Goal: Information Seeking & Learning: Learn about a topic

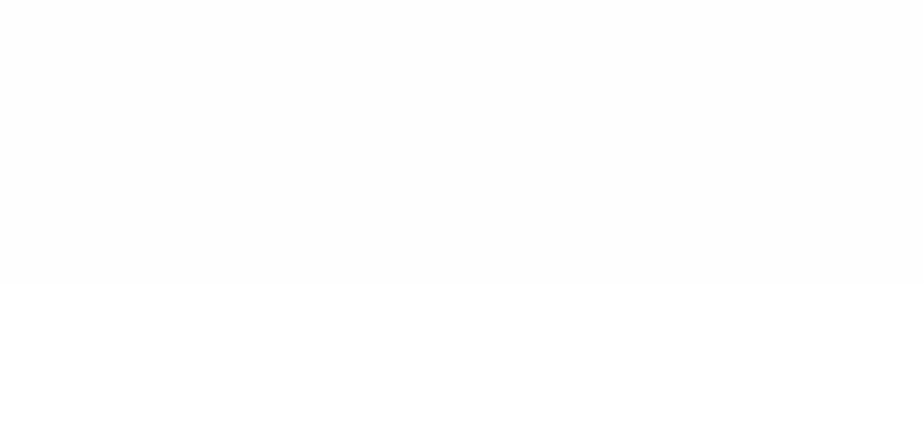
type input "******"
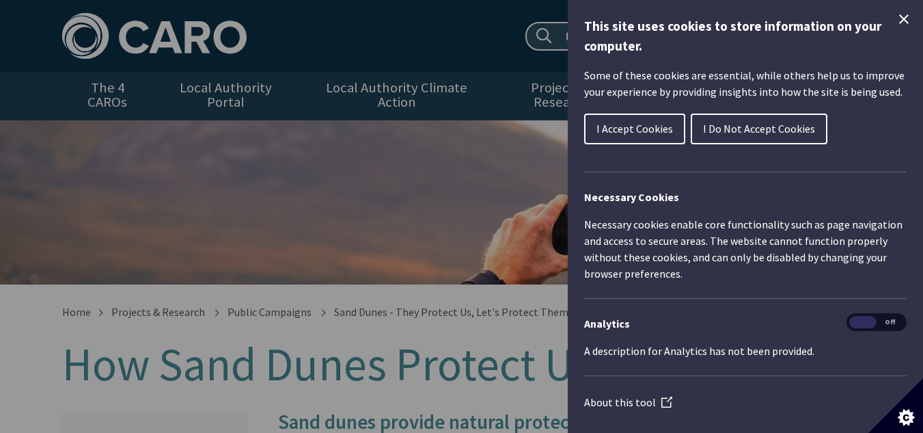
click at [899, 15] on icon "Close Cookie Control" at bounding box center [904, 19] width 10 height 10
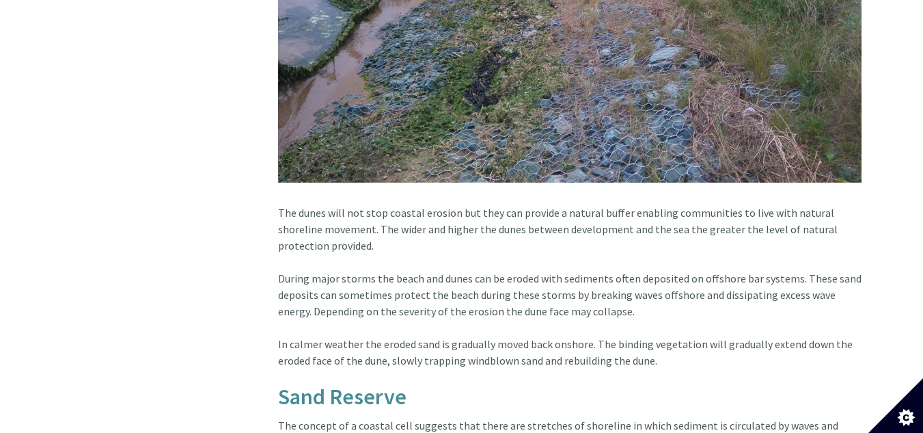
scroll to position [1725, 0]
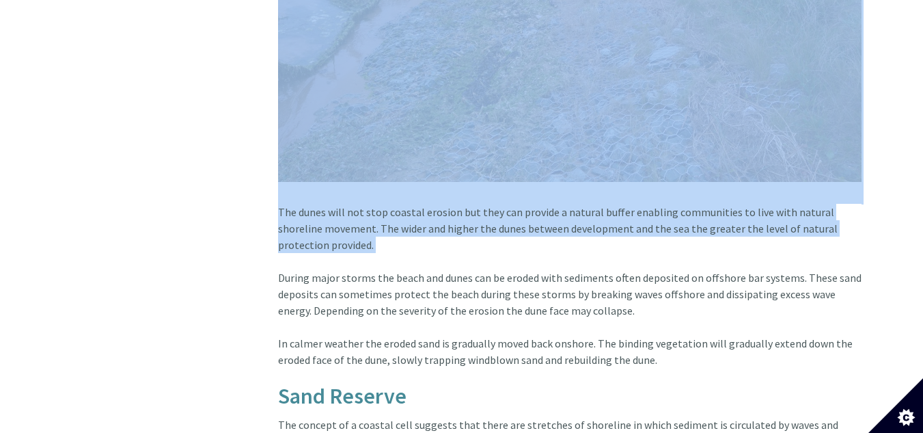
drag, startPoint x: 247, startPoint y: 195, endPoint x: 599, endPoint y: 251, distance: 356.2
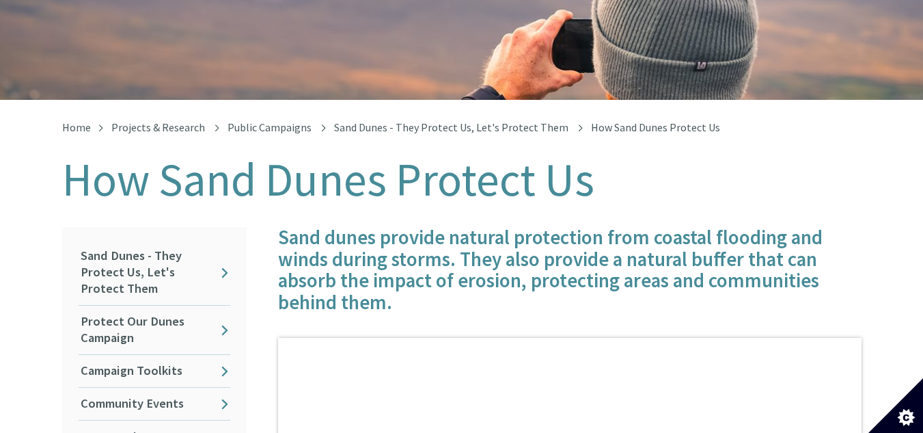
scroll to position [0, 0]
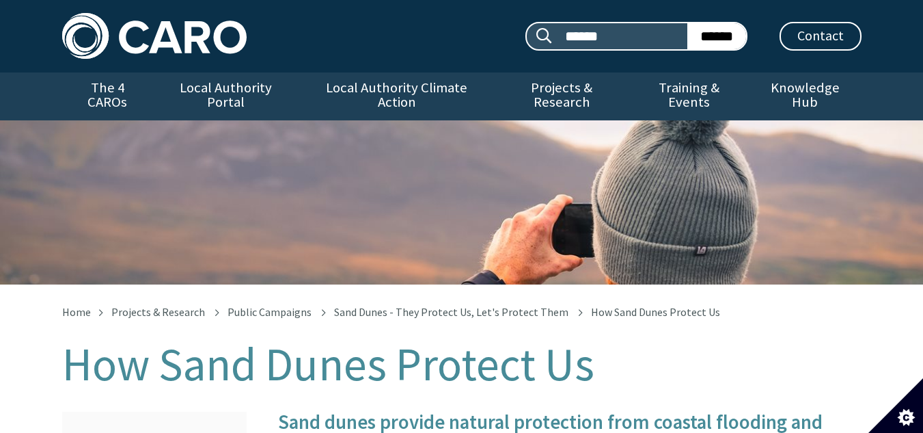
click at [866, 188] on div "How Sand Dunes Protect Us" at bounding box center [461, 202] width 923 height 164
